Goal: Check status

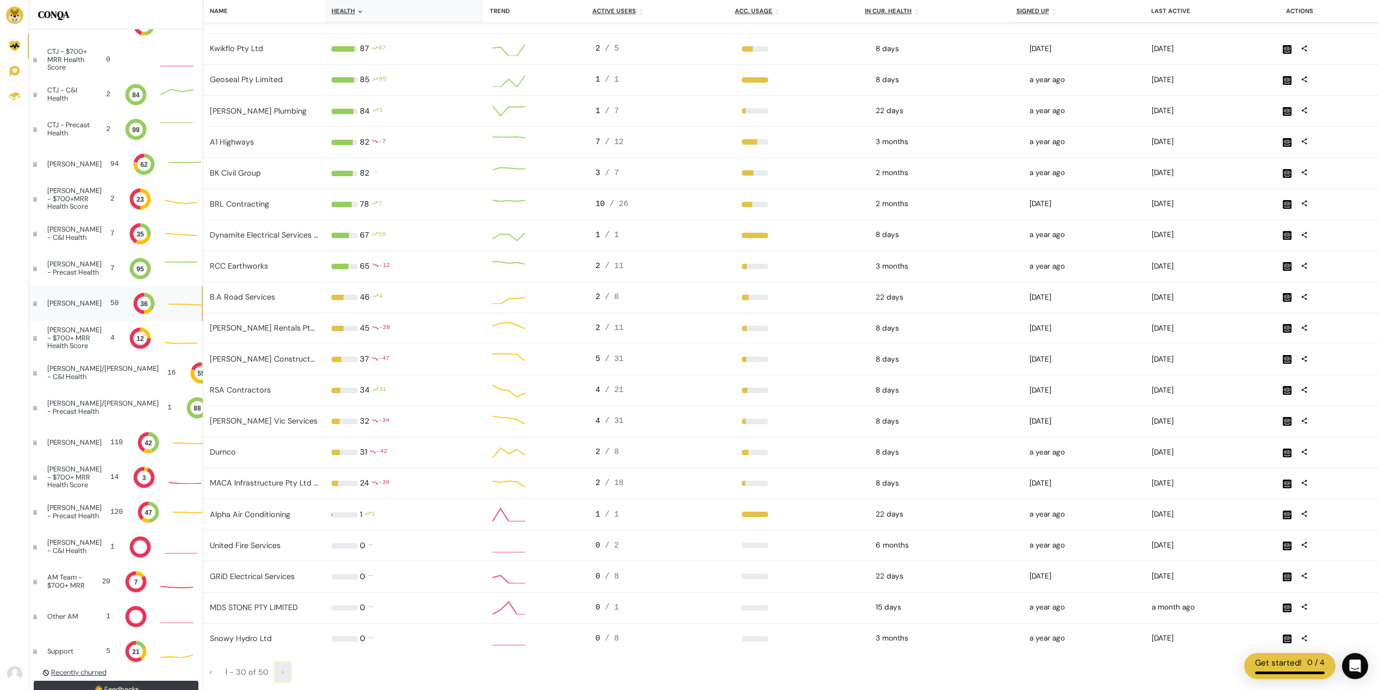
click at [282, 673] on span "›" at bounding box center [283, 672] width 2 height 10
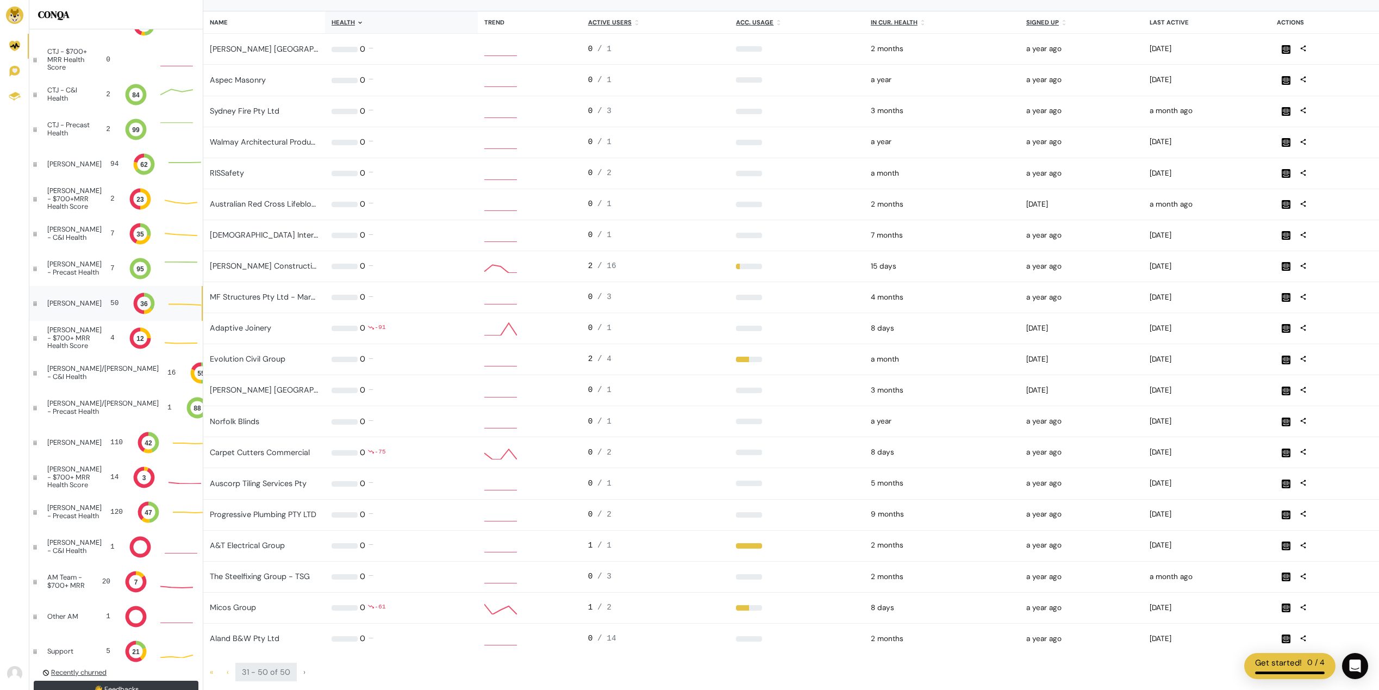
click at [277, 675] on div "31 - 50 of 50" at bounding box center [265, 672] width 61 height 18
click at [244, 676] on span "31" at bounding box center [246, 672] width 9 height 10
click at [300, 671] on div "›" at bounding box center [304, 672] width 15 height 18
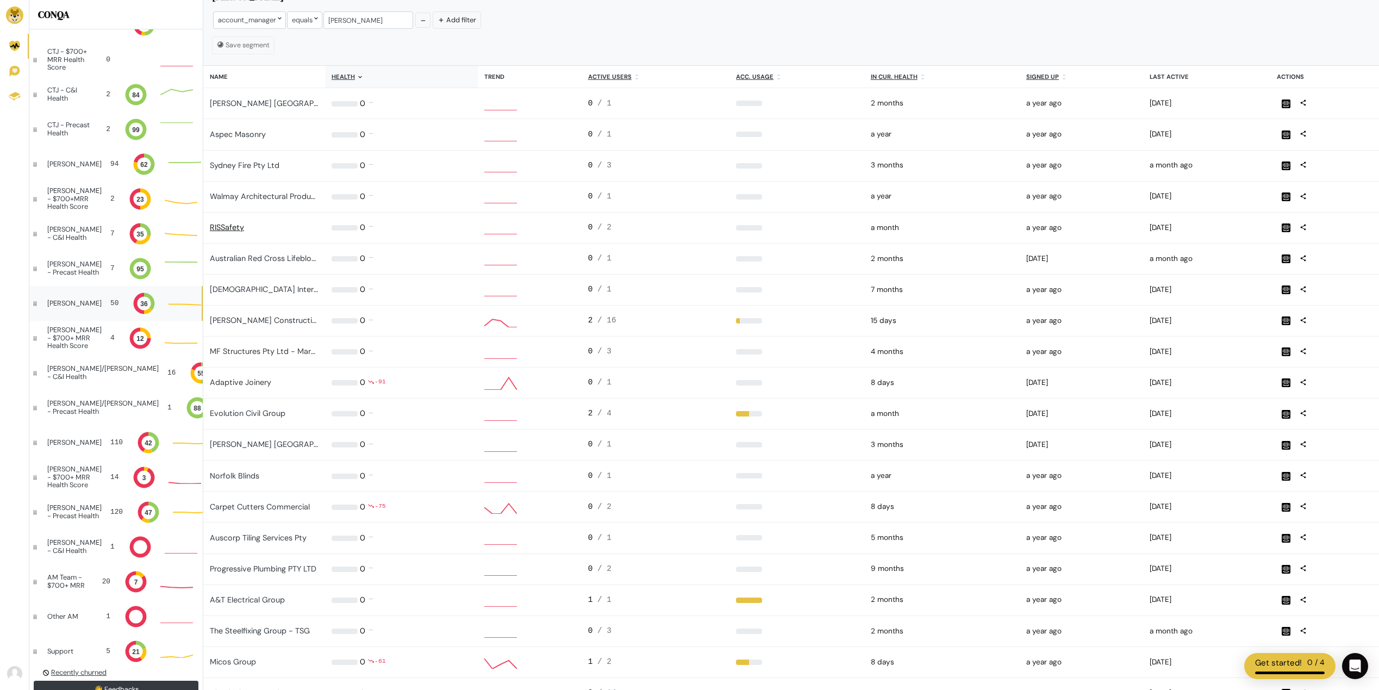
drag, startPoint x: 240, startPoint y: 234, endPoint x: 233, endPoint y: 225, distance: 11.6
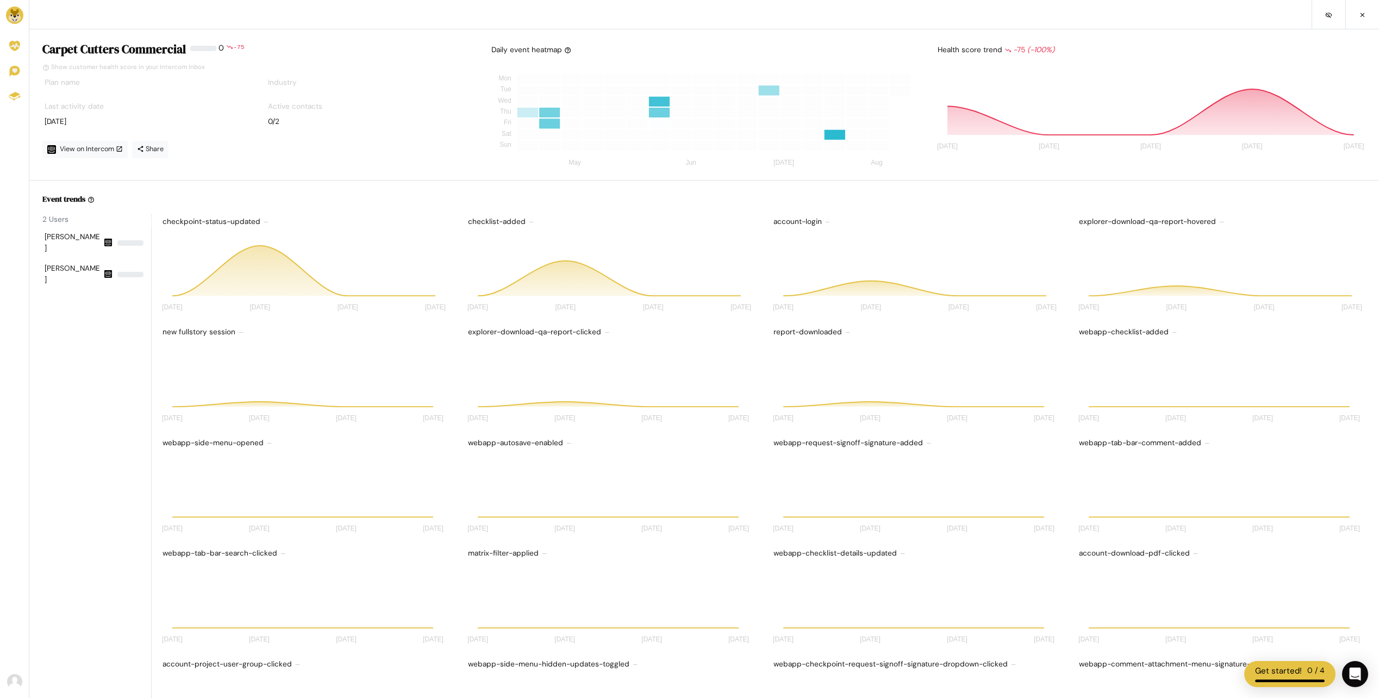
click at [702, 1] on nav at bounding box center [704, 14] width 1350 height 29
